Goal: Navigation & Orientation: Find specific page/section

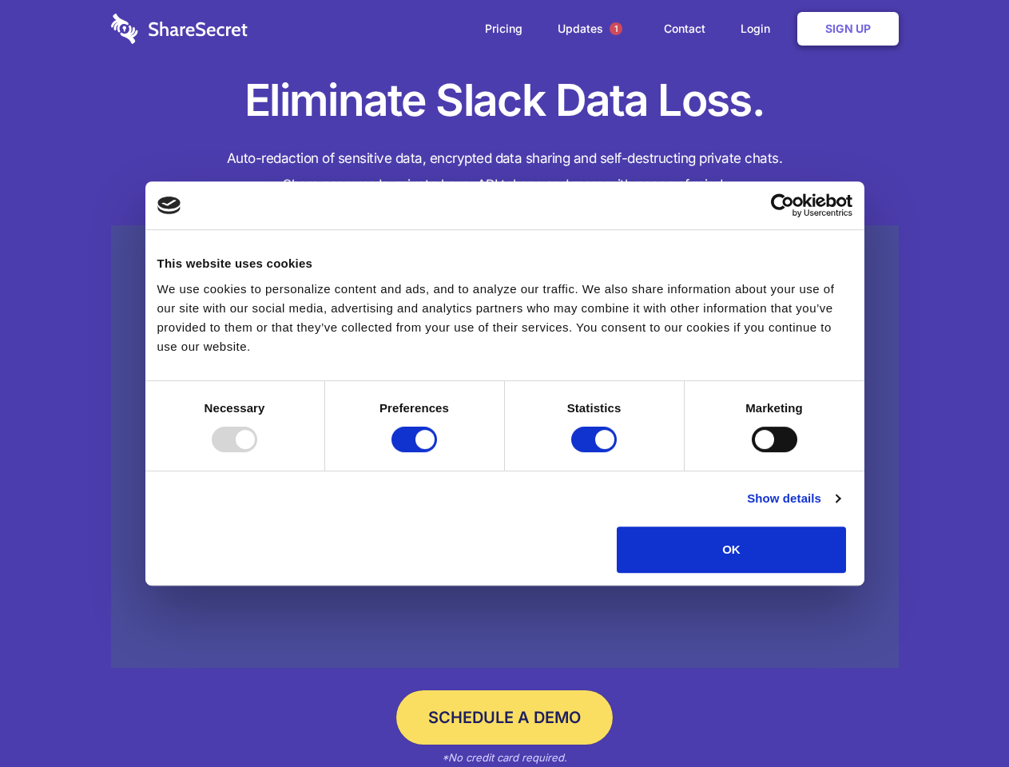
click at [257, 452] on div at bounding box center [235, 440] width 46 height 26
click at [437, 452] on input "Preferences" at bounding box center [415, 440] width 46 height 26
checkbox input "false"
click at [596, 452] on input "Statistics" at bounding box center [594, 440] width 46 height 26
checkbox input "false"
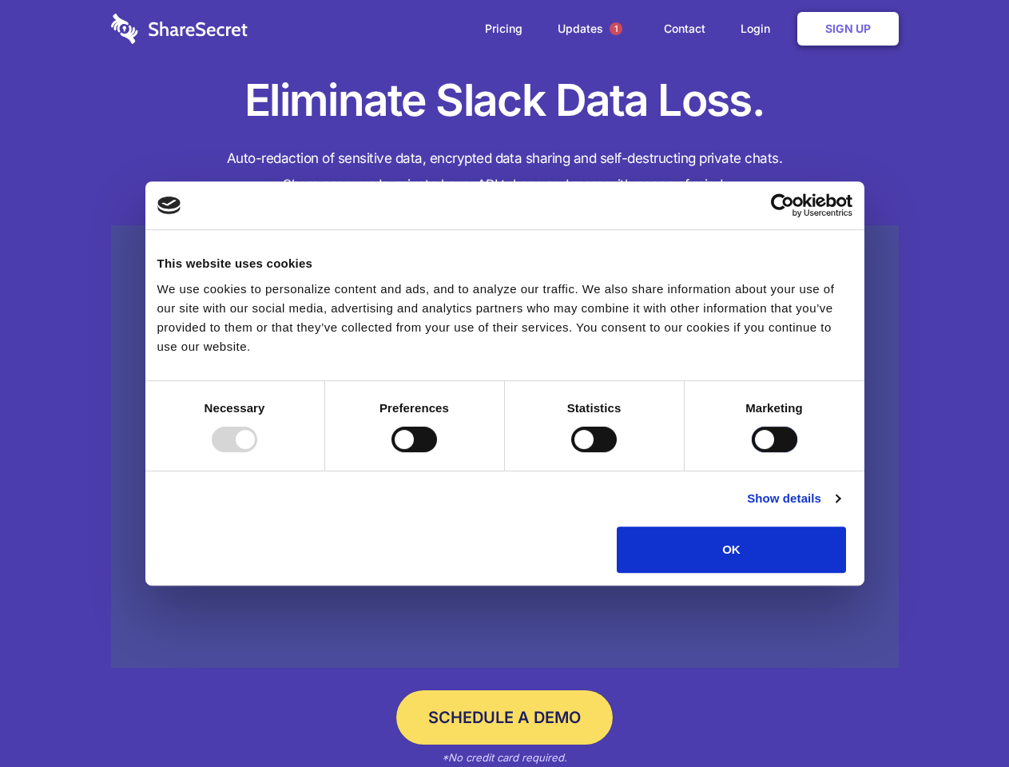
click at [752, 452] on input "Marketing" at bounding box center [775, 440] width 46 height 26
checkbox input "true"
click at [840, 508] on link "Show details" at bounding box center [793, 498] width 93 height 19
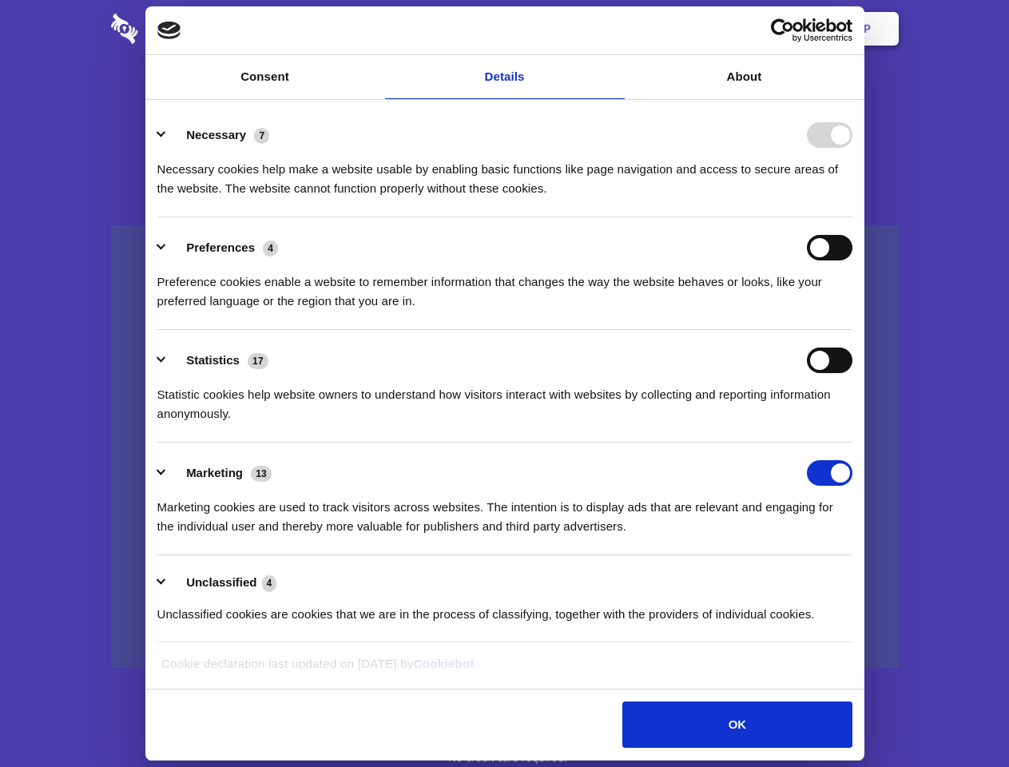
click at [853, 217] on li "Necessary 7 Necessary cookies help make a website usable by enabling basic func…" at bounding box center [504, 161] width 695 height 113
click at [615, 29] on span "1" at bounding box center [616, 28] width 13 height 13
